Goal: Communication & Community: Answer question/provide support

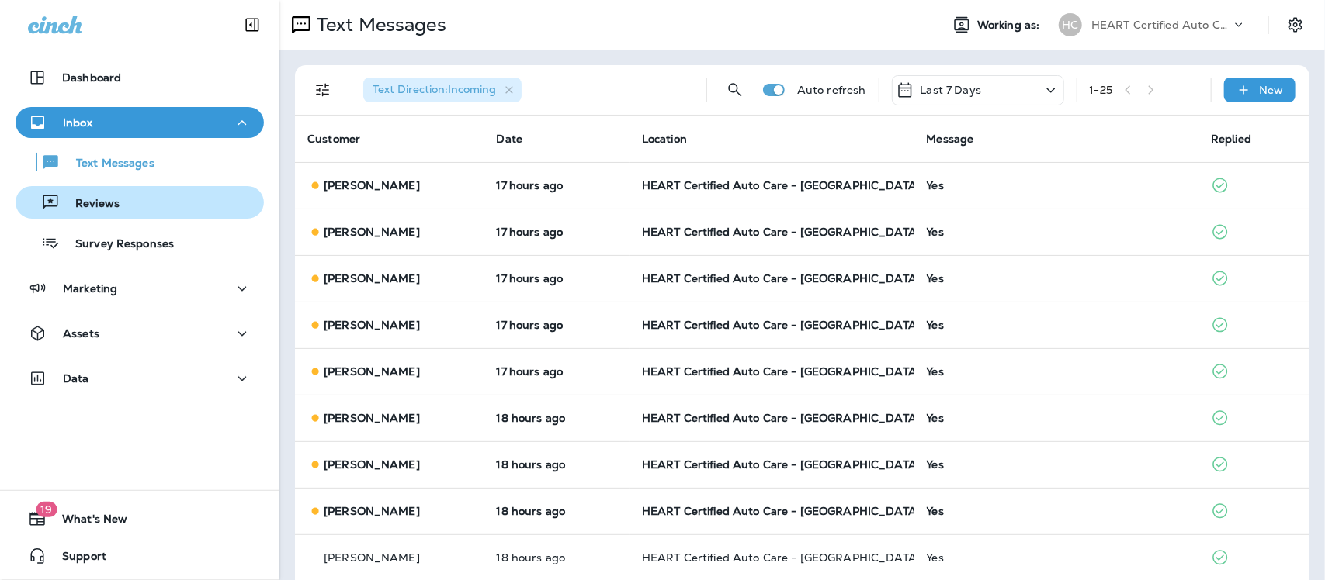
click at [109, 203] on p "Reviews" at bounding box center [90, 204] width 60 height 15
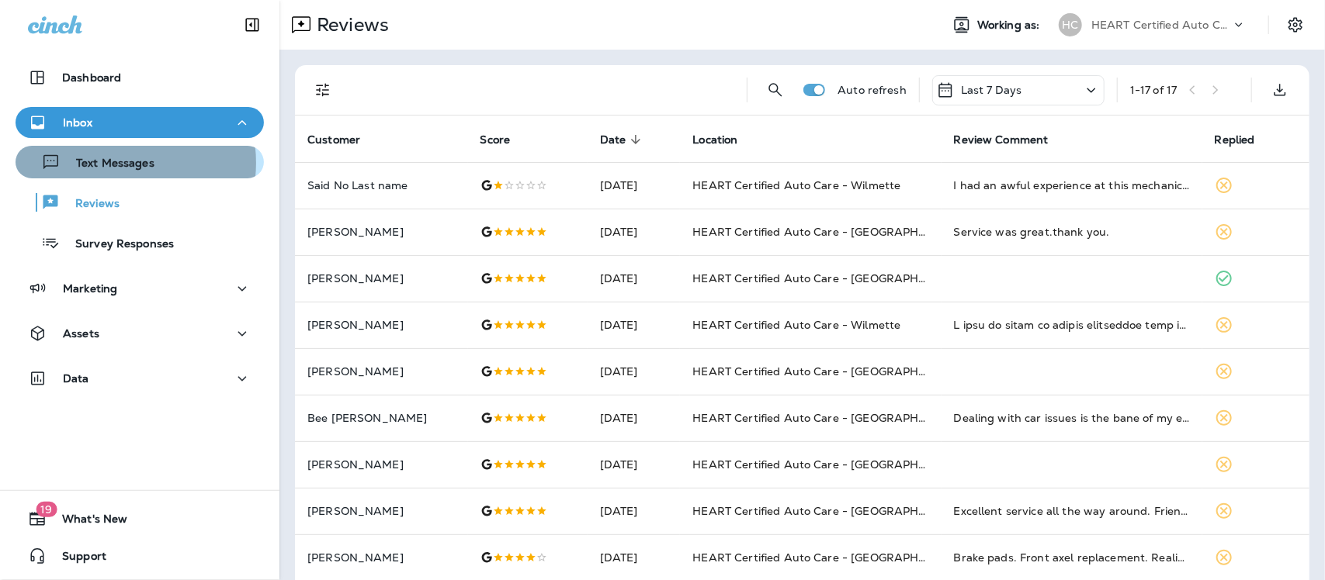
click at [113, 163] on p "Text Messages" at bounding box center [108, 164] width 94 height 15
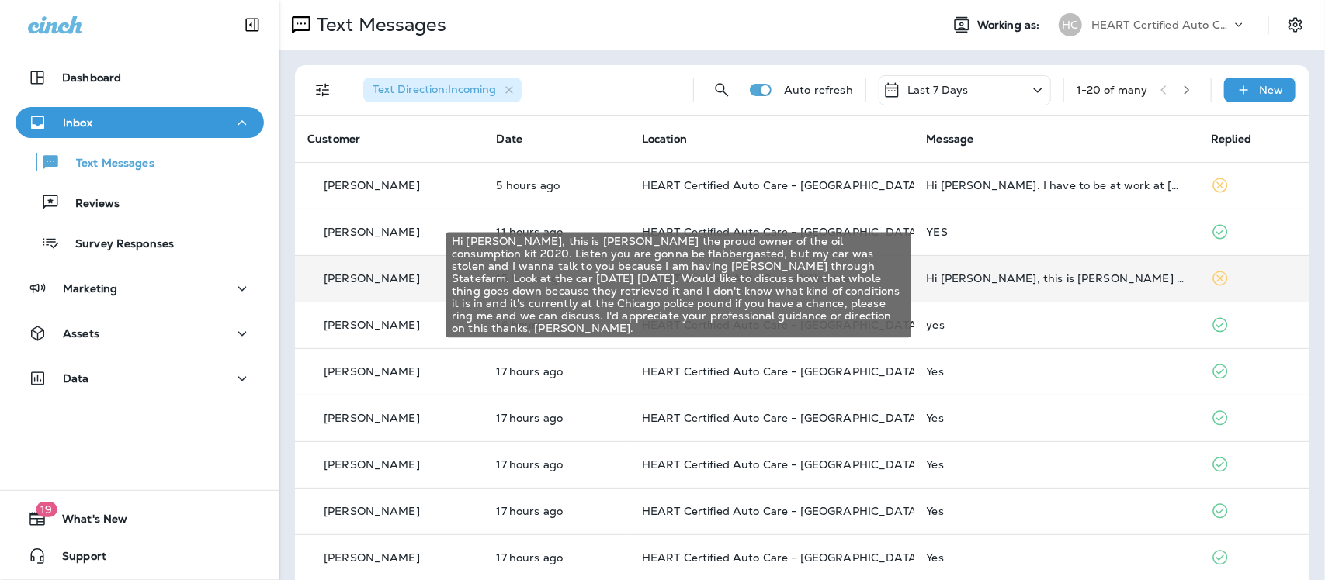
click at [928, 283] on div "Hi [PERSON_NAME], this is [PERSON_NAME] the proud owner of the oil consumption …" at bounding box center [1057, 278] width 260 height 12
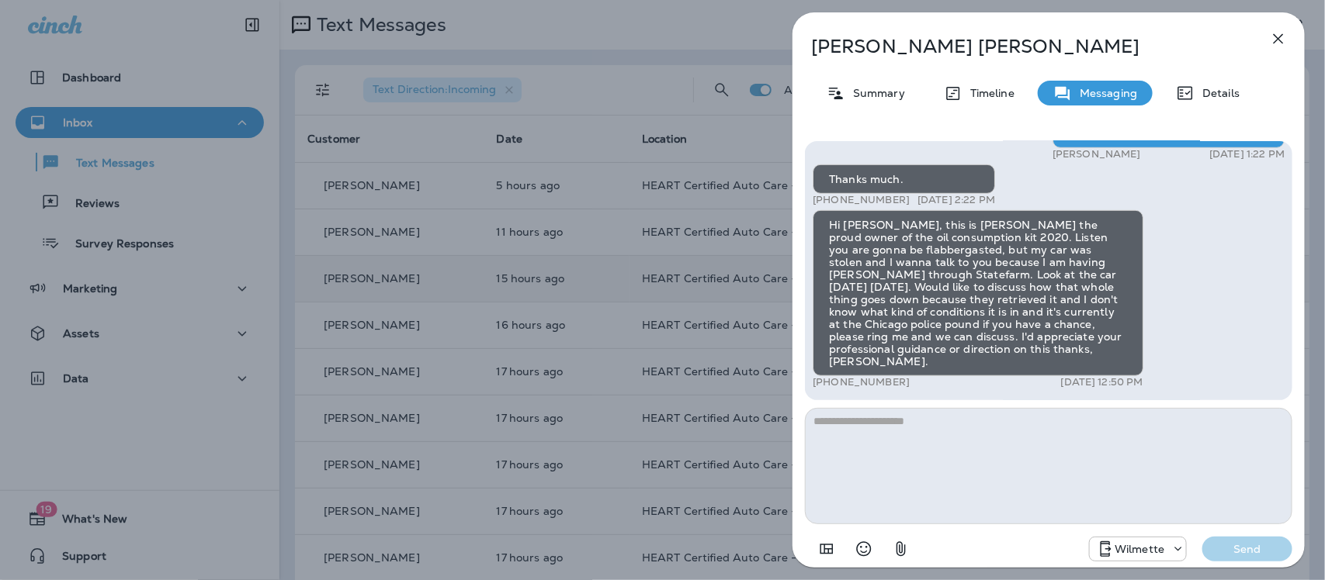
click at [1273, 33] on icon "button" at bounding box center [1278, 38] width 19 height 19
